Goal: Information Seeking & Learning: Find specific fact

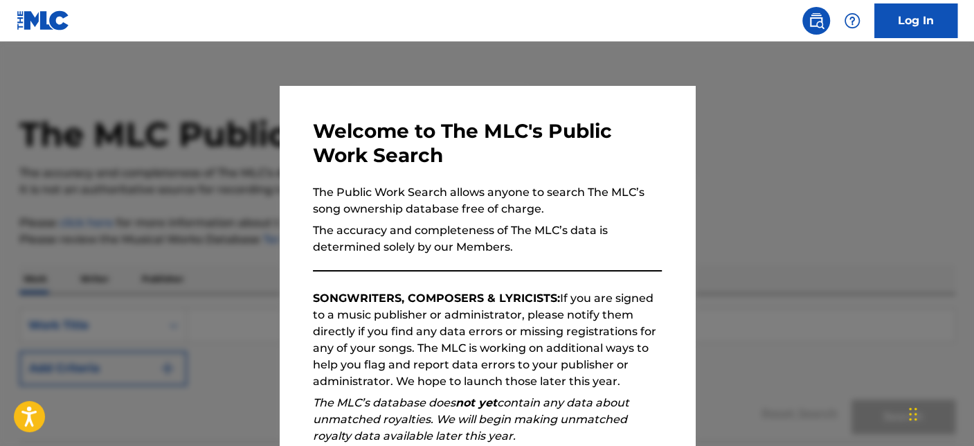
click at [166, 211] on div at bounding box center [487, 265] width 974 height 446
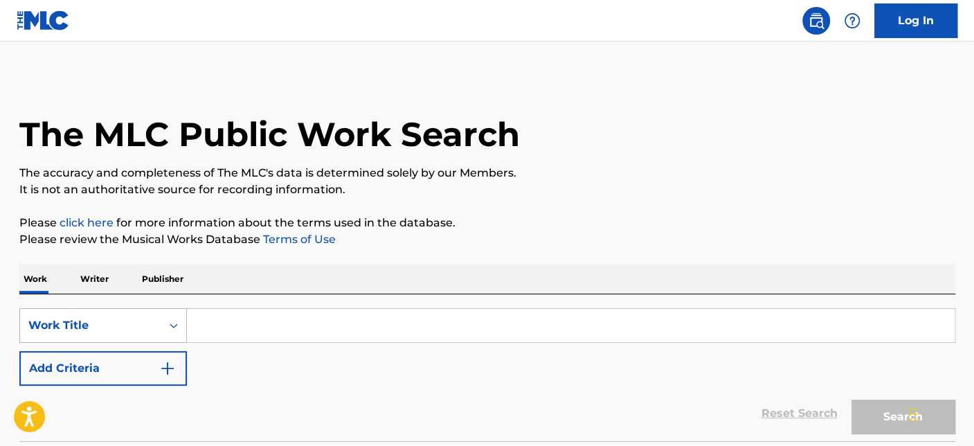
click at [139, 330] on div "Work Title" at bounding box center [103, 325] width 168 height 35
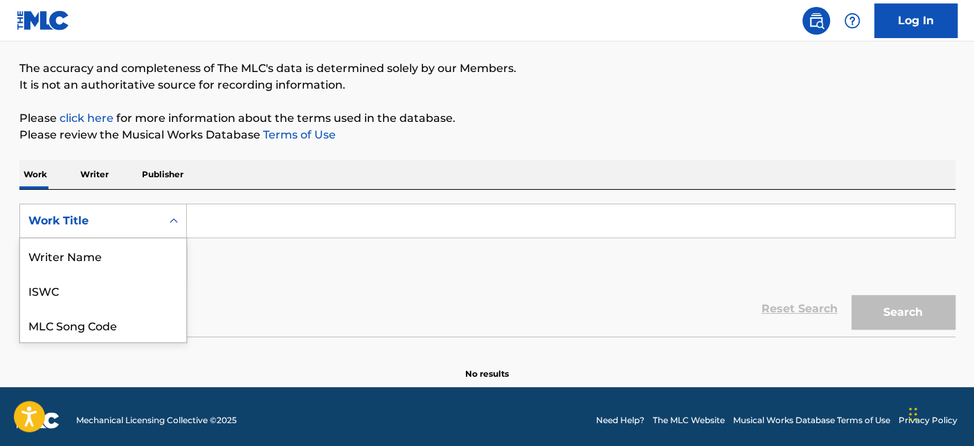
scroll to position [69, 0]
drag, startPoint x: 118, startPoint y: 256, endPoint x: 235, endPoint y: 238, distance: 118.5
click at [120, 254] on div "MLC Song Code" at bounding box center [103, 255] width 166 height 35
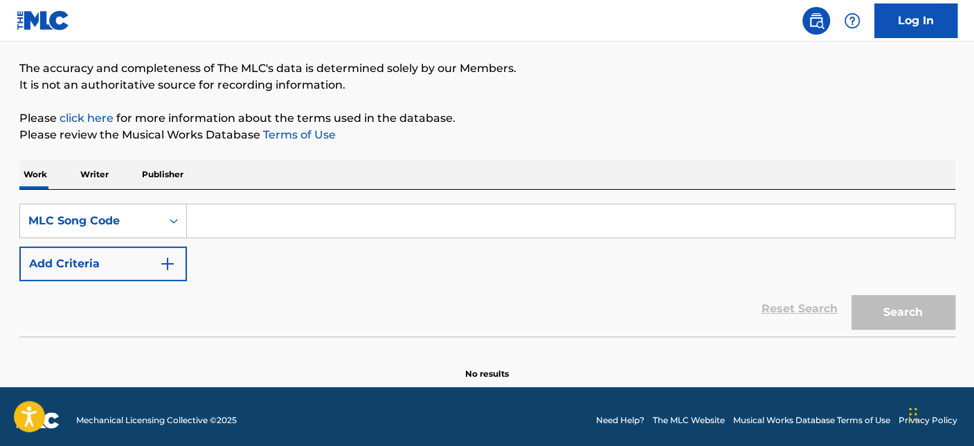
click at [253, 231] on input "Search Form" at bounding box center [571, 220] width 768 height 33
paste input "TVDFP6"
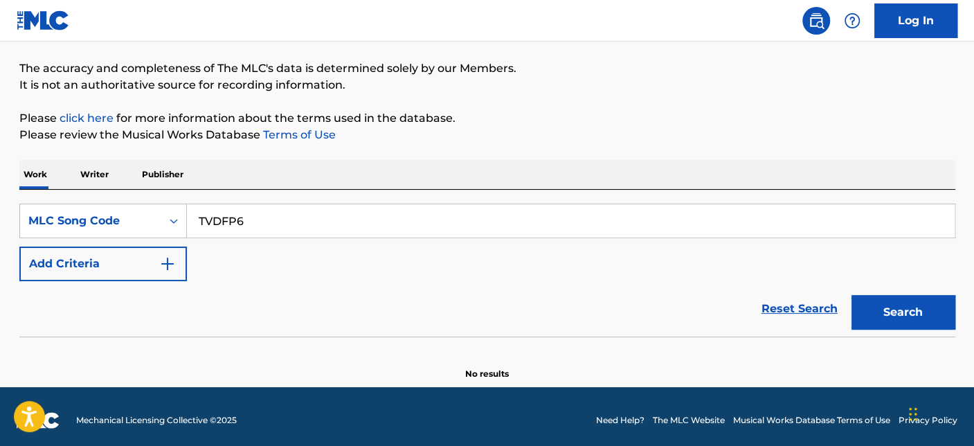
type input "TVDFP6"
click at [852, 295] on button "Search" at bounding box center [904, 312] width 104 height 35
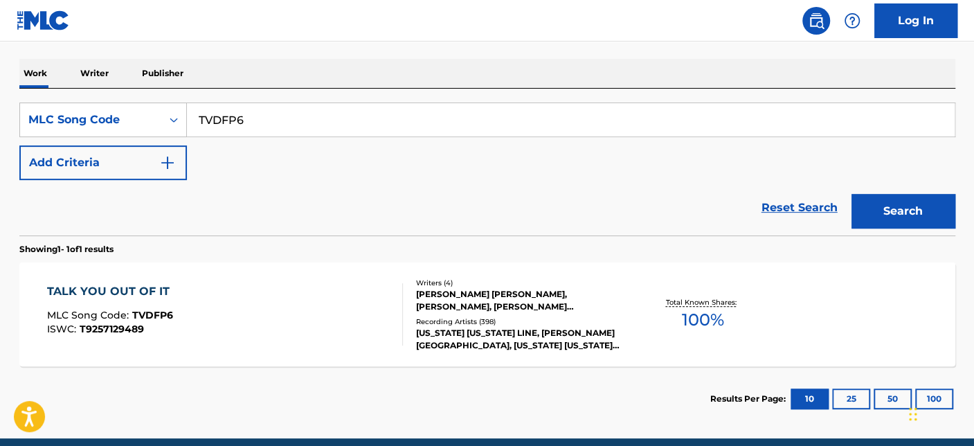
scroll to position [258, 0]
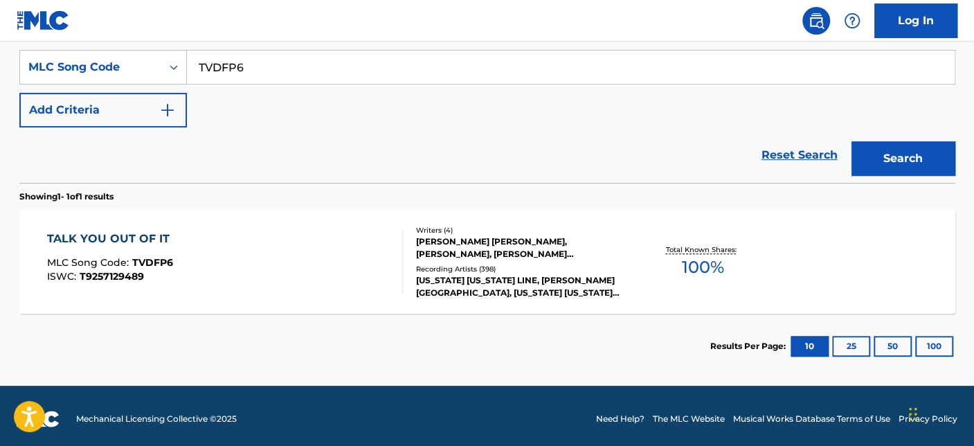
click at [229, 259] on div "TALK YOU OUT OF IT MLC Song Code : TVDFP6 ISWC : T9257129489" at bounding box center [225, 262] width 356 height 62
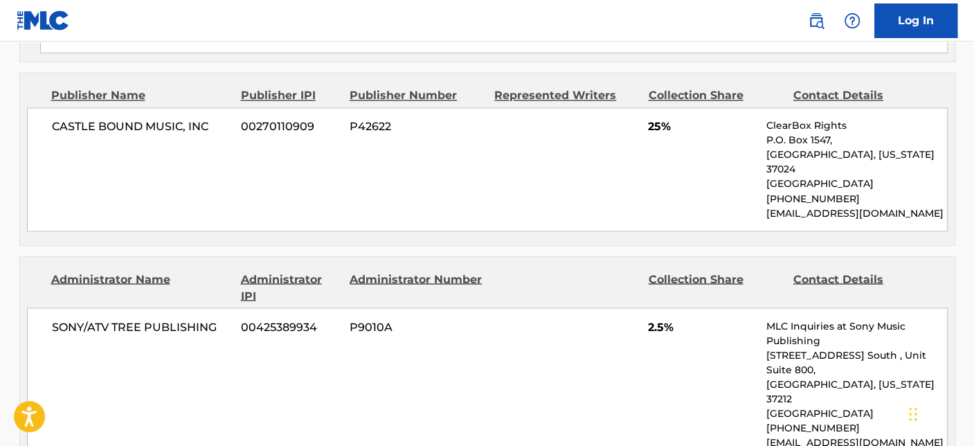
scroll to position [1231, 0]
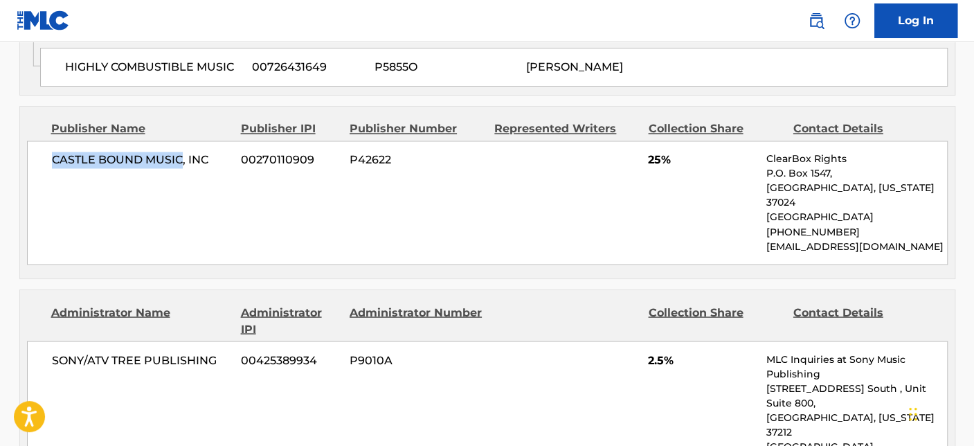
drag, startPoint x: 53, startPoint y: 139, endPoint x: 180, endPoint y: 148, distance: 127.1
click at [180, 152] on span "CASTLE BOUND MUSIC, INC" at bounding box center [141, 160] width 179 height 17
copy span "CASTLE BOUND MUSIC"
click at [494, 220] on div "CASTLE BOUND MUSIC, INC 00270110909 P42622 25% ClearBox Rights P.O. [GEOGRAPHIC…" at bounding box center [487, 203] width 921 height 124
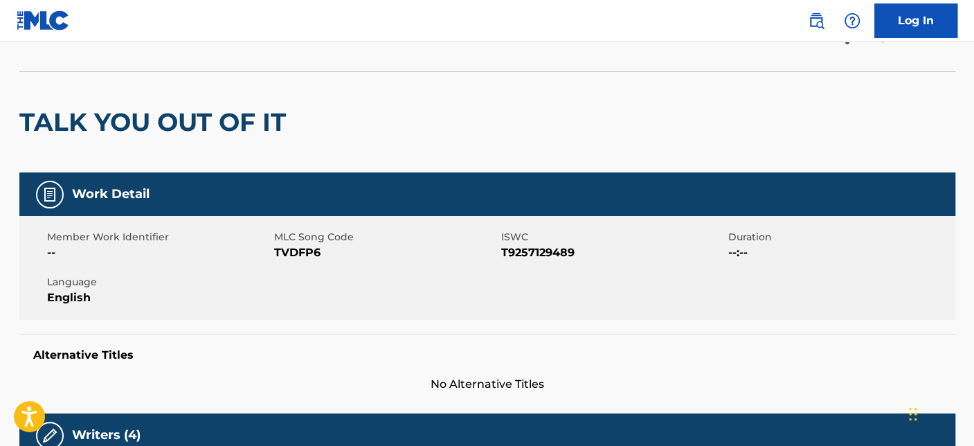
scroll to position [154, 0]
